Goal: Information Seeking & Learning: Stay updated

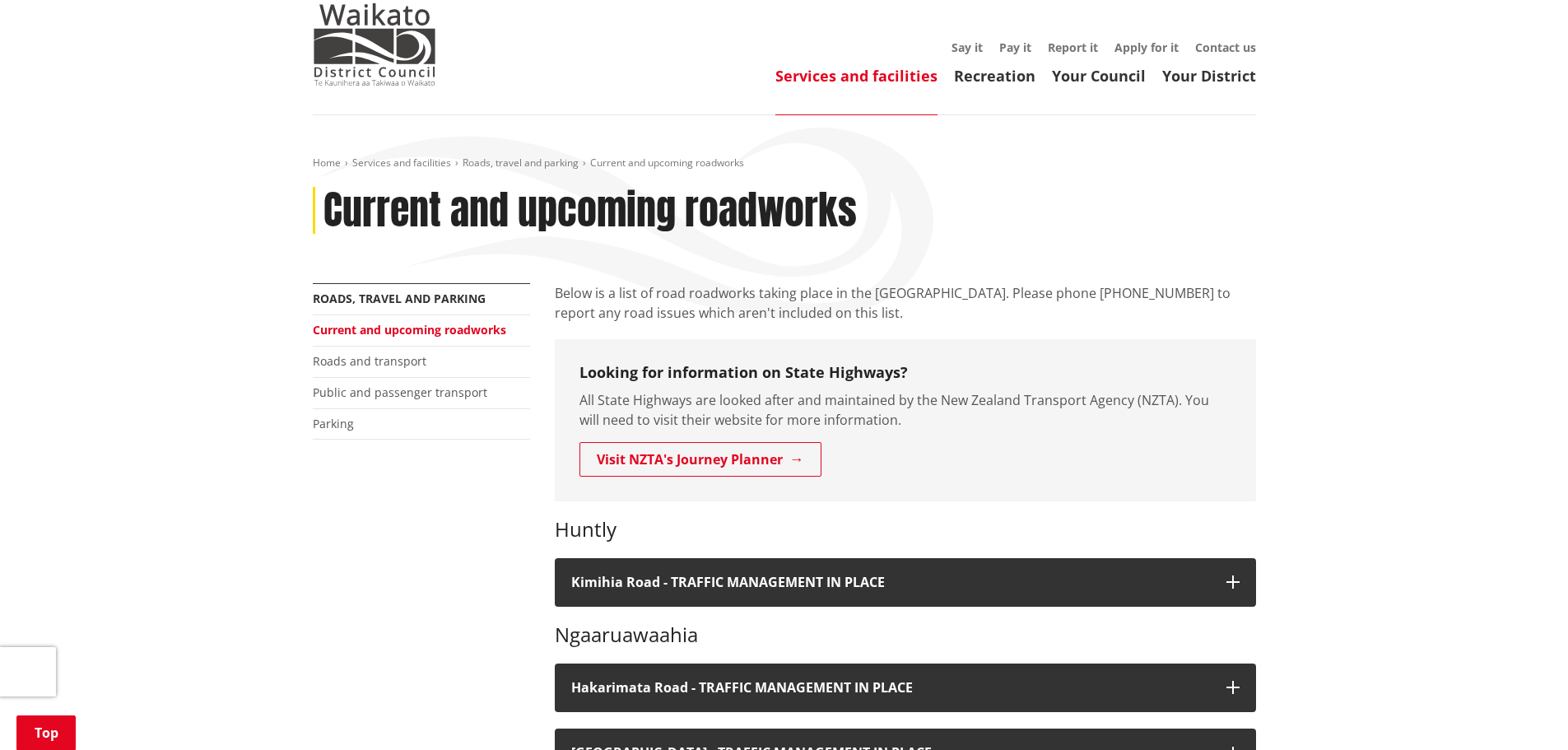
scroll to position [82, 0]
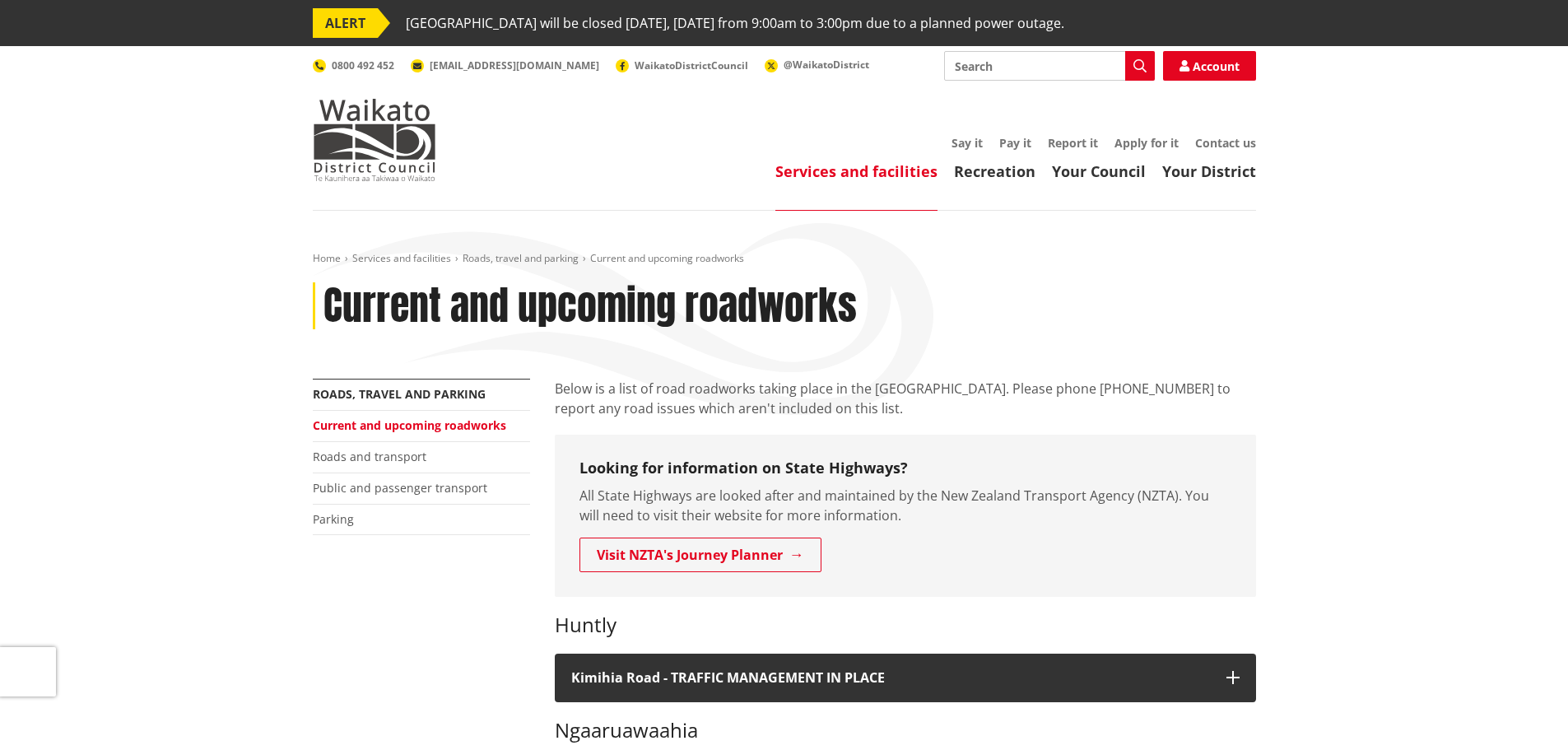
scroll to position [82, 0]
